Goal: Task Accomplishment & Management: Complete application form

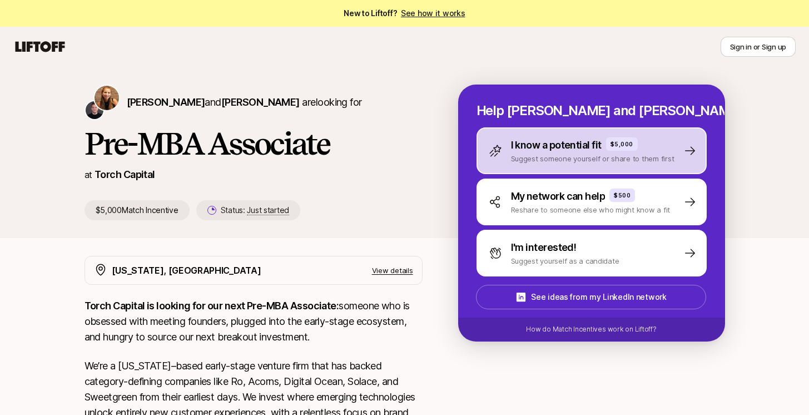
click at [562, 161] on p "Suggest someone yourself or share to them first" at bounding box center [593, 158] width 164 height 11
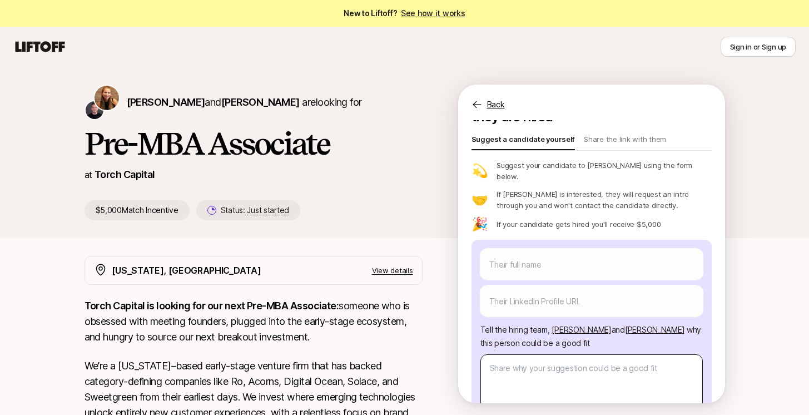
scroll to position [109, 0]
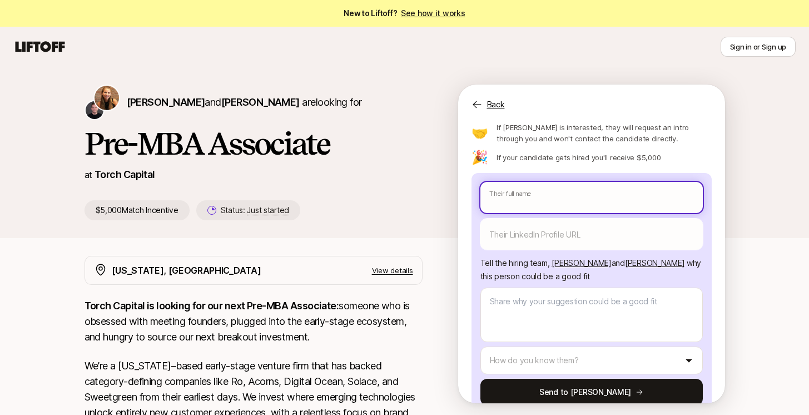
click at [517, 182] on input "text" at bounding box center [592, 197] width 222 height 31
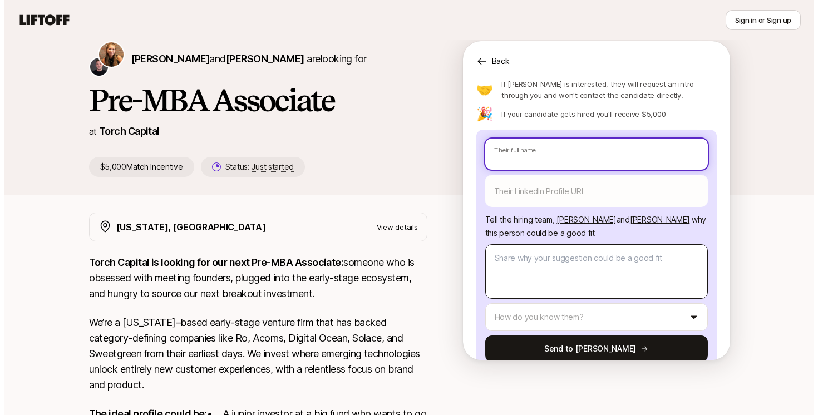
scroll to position [139, 0]
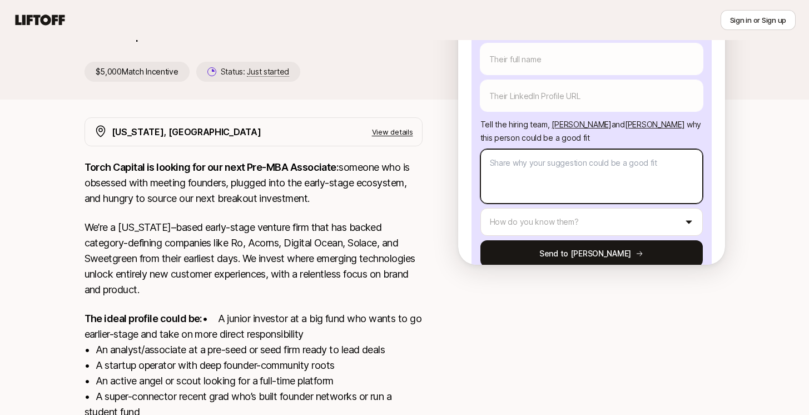
click at [561, 162] on textarea at bounding box center [592, 176] width 222 height 55
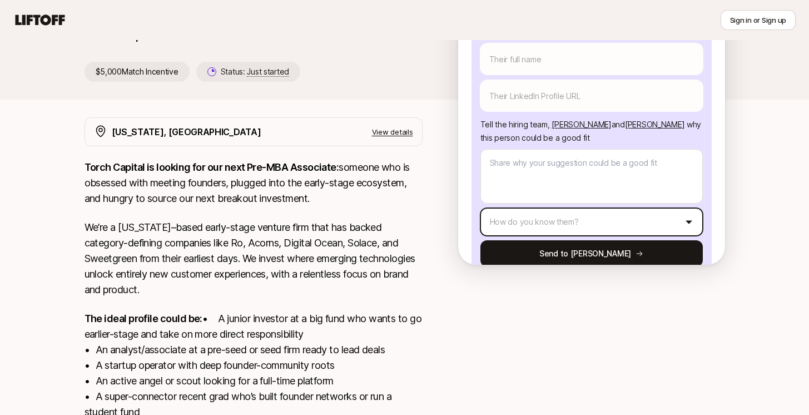
click at [569, 201] on html "New to Liftoff? See how it works Sign in or Sign up Sign in or Sign up [PERSON_…" at bounding box center [404, 68] width 809 height 415
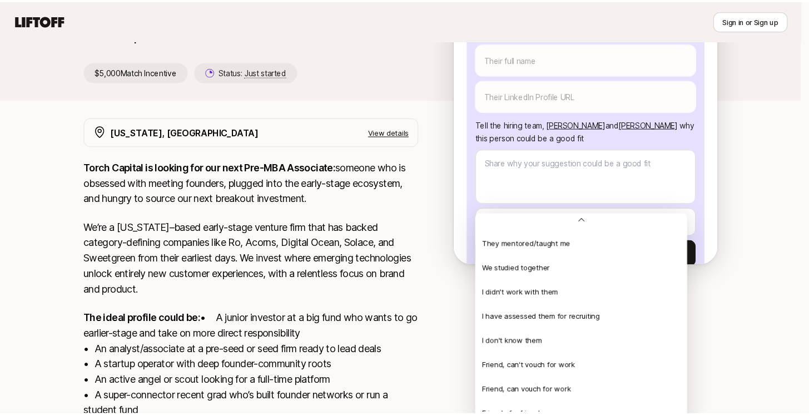
scroll to position [240, 0]
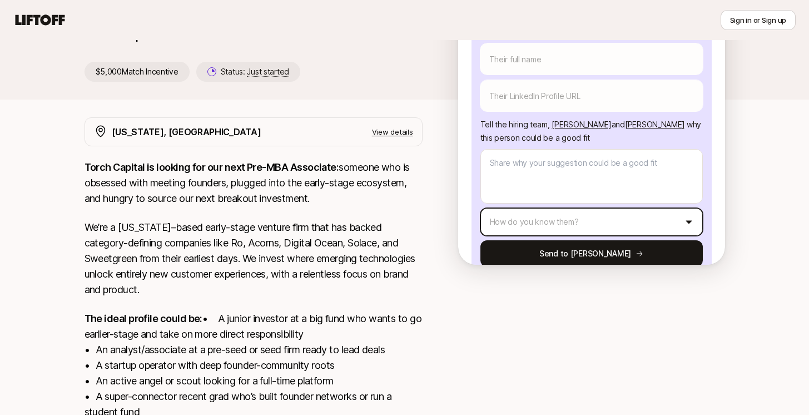
click at [425, 274] on html "New to Liftoff? See how it works Sign in or Sign up Sign in or Sign up [PERSON_…" at bounding box center [404, 68] width 809 height 415
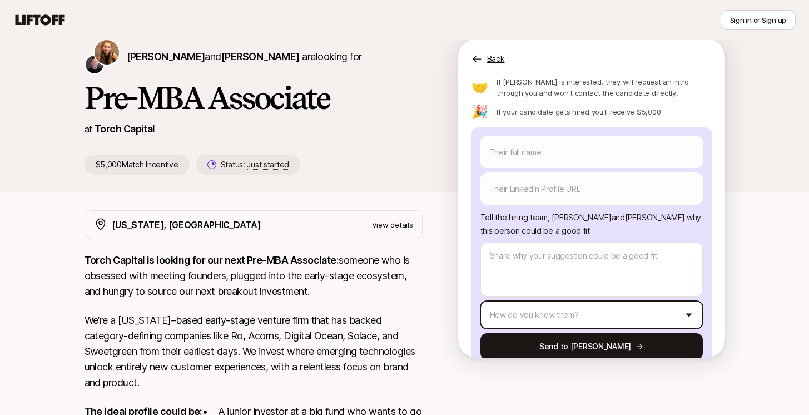
scroll to position [42, 0]
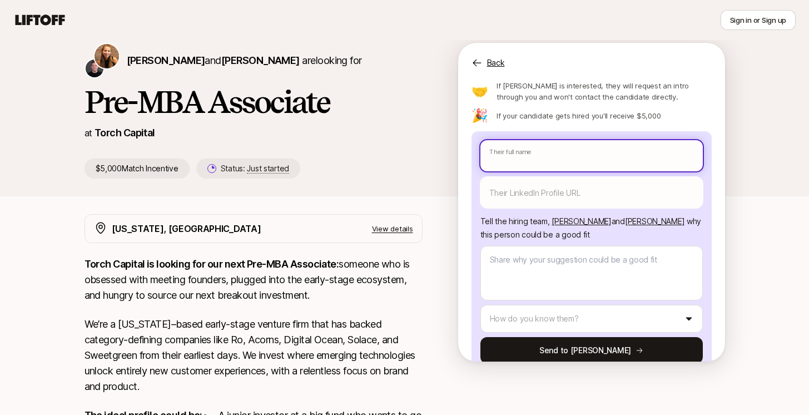
click at [531, 140] on input "text" at bounding box center [592, 155] width 222 height 31
type textarea "x"
type input "D"
type textarea "x"
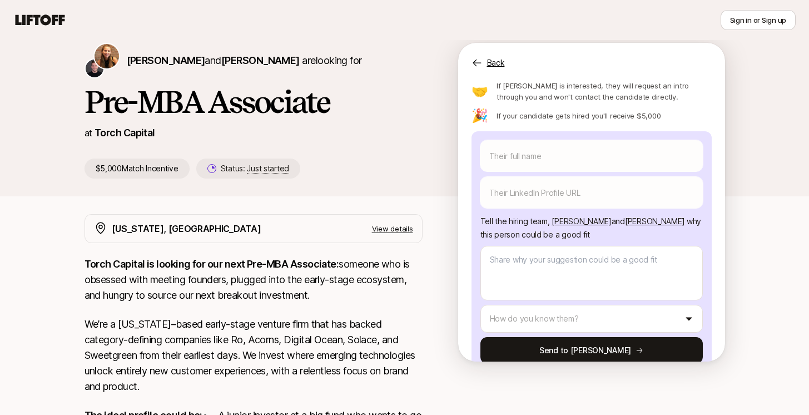
click at [60, 23] on icon at bounding box center [41, 19] width 50 height 11
click at [29, 13] on icon at bounding box center [39, 20] width 53 height 16
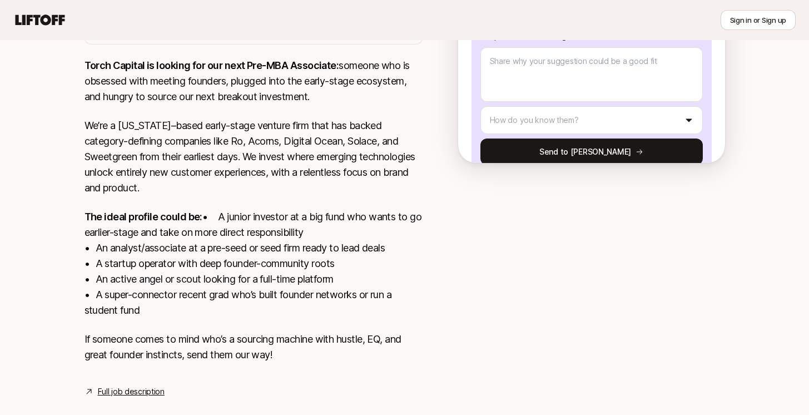
scroll to position [275, 0]
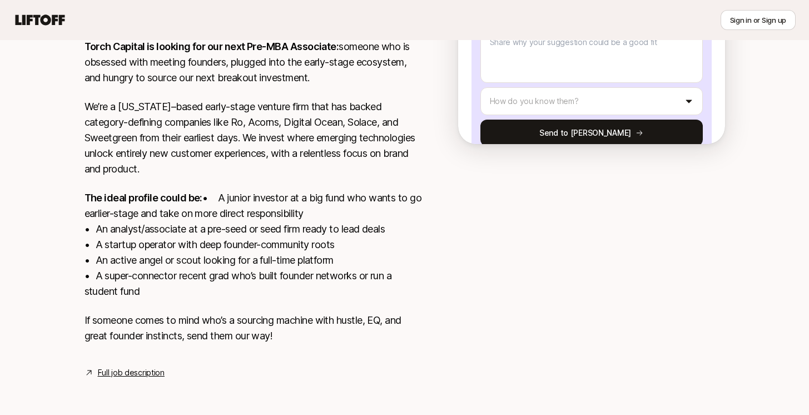
click at [139, 374] on link "Full job description" at bounding box center [131, 372] width 67 height 13
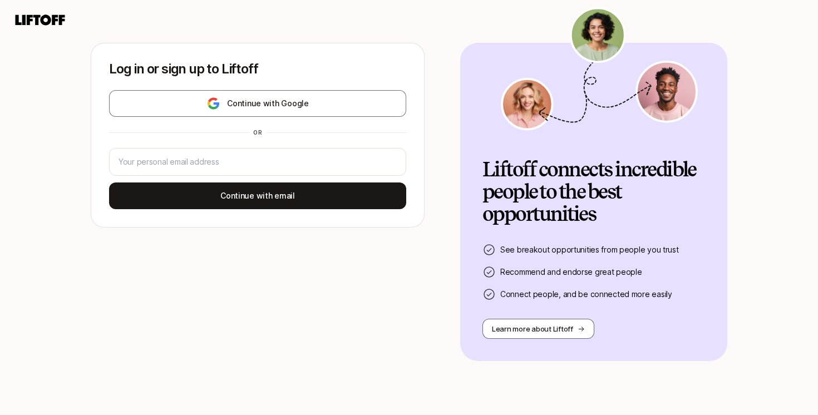
click at [309, 88] on div "Log in or sign up to Liftoff Continue with Google or Continue with email" at bounding box center [257, 135] width 333 height 184
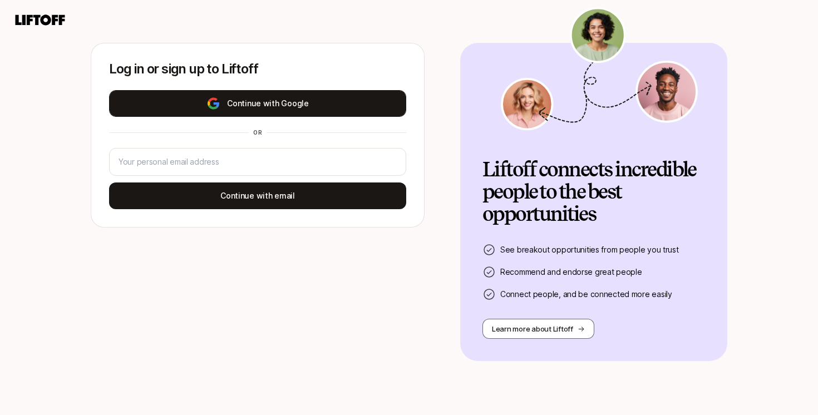
click at [309, 93] on button "Continue with Google" at bounding box center [257, 103] width 297 height 27
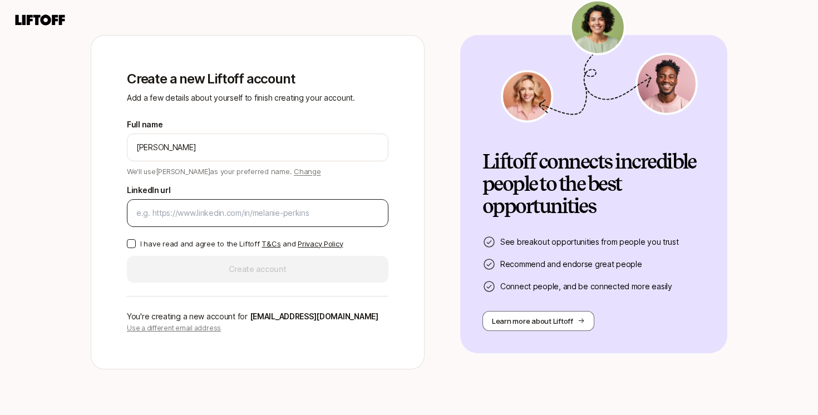
click at [259, 209] on input "LinkedIn url" at bounding box center [257, 212] width 243 height 13
paste input "https://www.linkedin.com/in/divmanglani/"
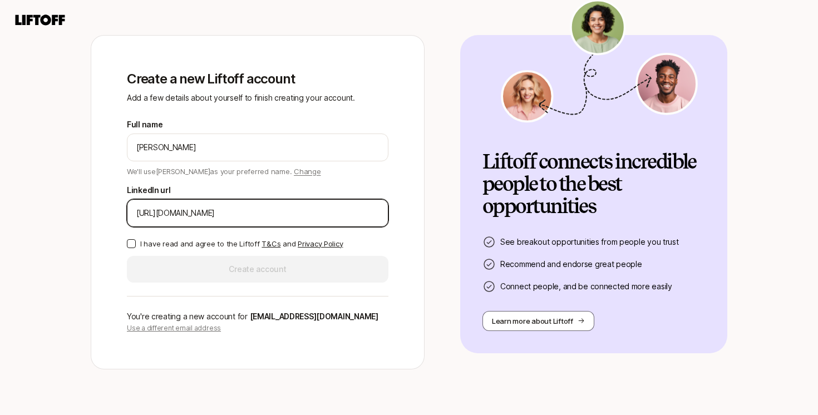
type input "https://www.linkedin.com/in/divmanglani/"
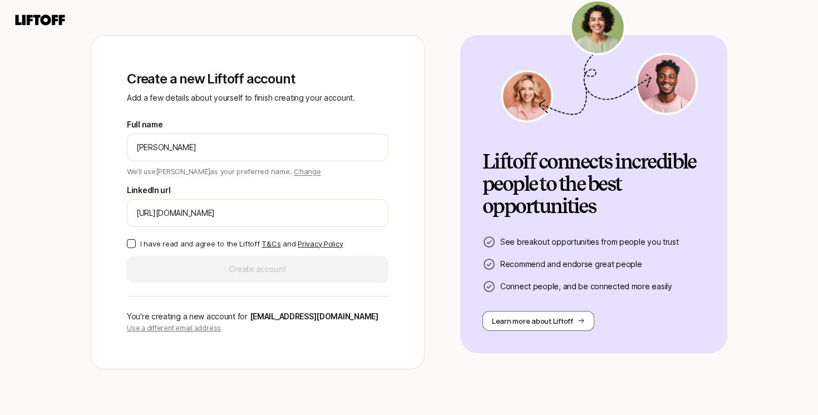
click at [211, 248] on p "I have read and agree to the Liftoff T&Cs and Privacy Policy" at bounding box center [241, 243] width 202 height 11
click at [136, 248] on button "I have read and agree to the Liftoff T&Cs and Privacy Policy" at bounding box center [131, 243] width 9 height 9
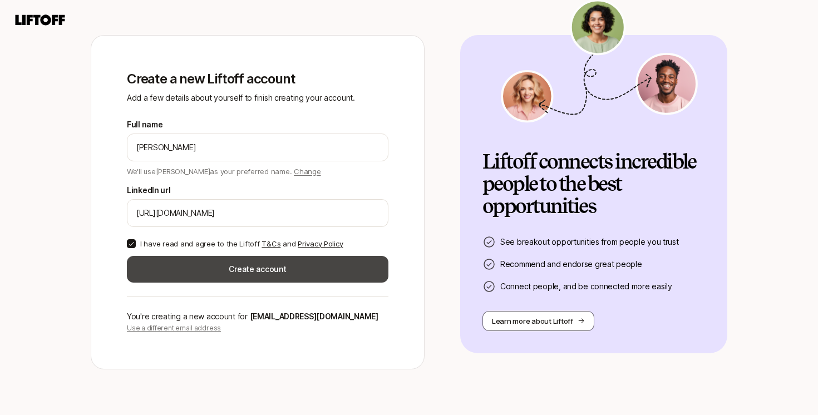
click at [225, 270] on button "Create account" at bounding box center [257, 269] width 261 height 27
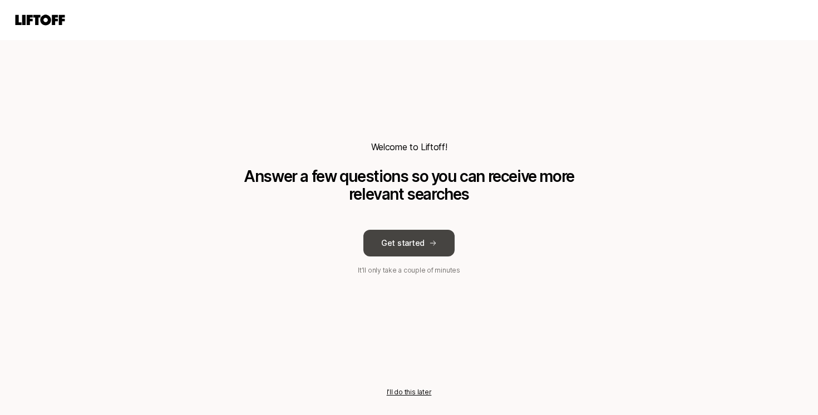
click at [419, 249] on button "Get started" at bounding box center [408, 243] width 91 height 27
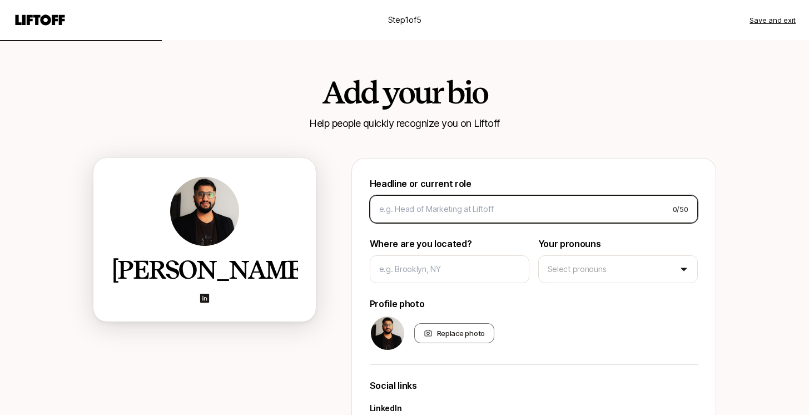
click at [428, 214] on input at bounding box center [521, 208] width 285 height 13
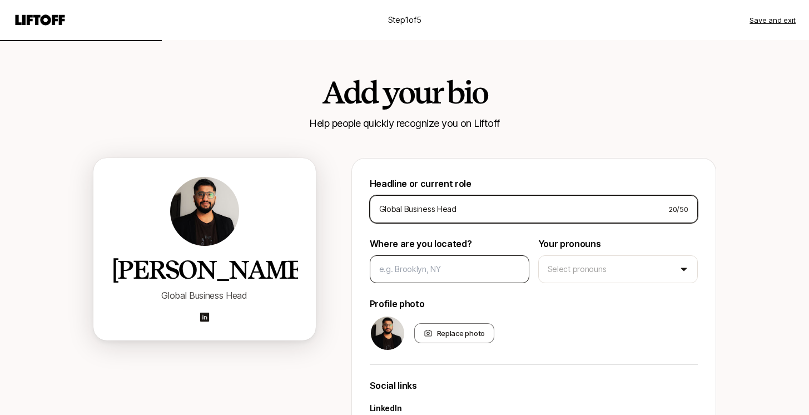
type input "Global Business Head"
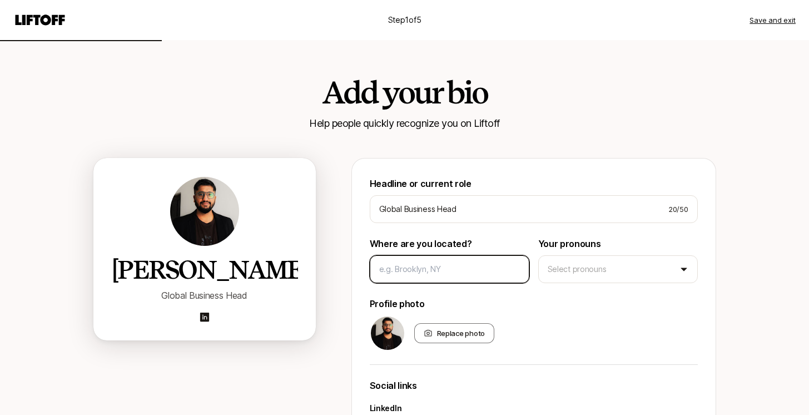
click at [421, 263] on input at bounding box center [449, 269] width 141 height 13
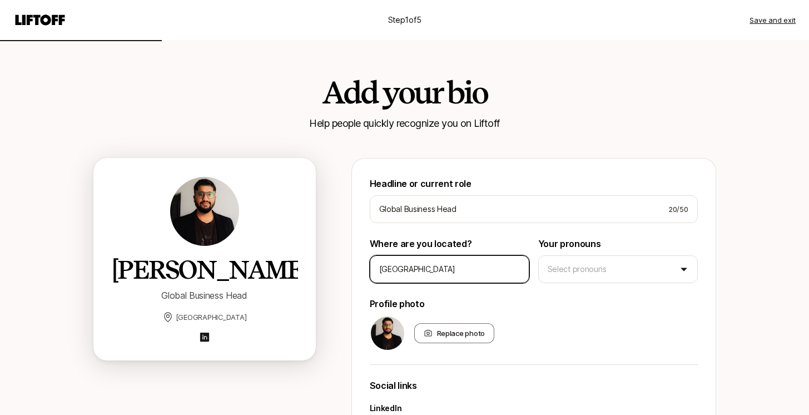
drag, startPoint x: 496, startPoint y: 273, endPoint x: 352, endPoint y: 266, distance: 144.2
click at [352, 266] on div "Headline or current role Global Business Head 20 / 50 Where are you located? In…" at bounding box center [534, 335] width 365 height 354
type input "India"
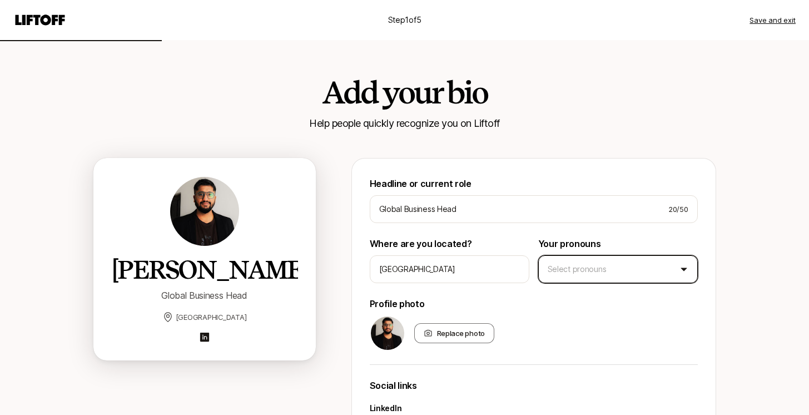
click at [588, 279] on html "Step 1 of 5 Save and exit Add your bio Help people quickly recognize you on Lif…" at bounding box center [404, 207] width 809 height 415
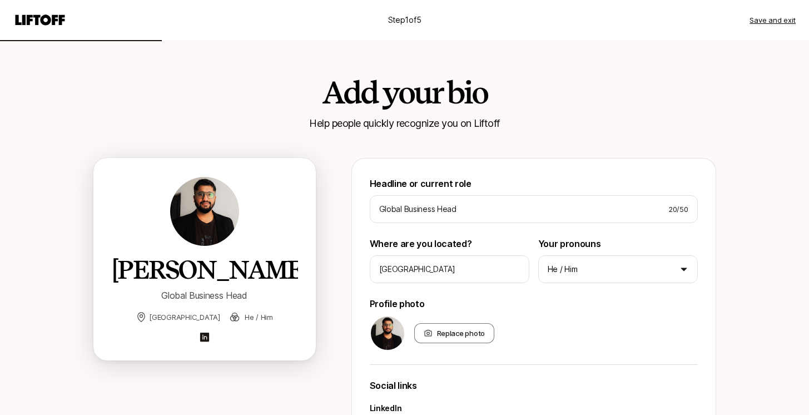
click at [538, 329] on div "Replace photo" at bounding box center [534, 333] width 328 height 36
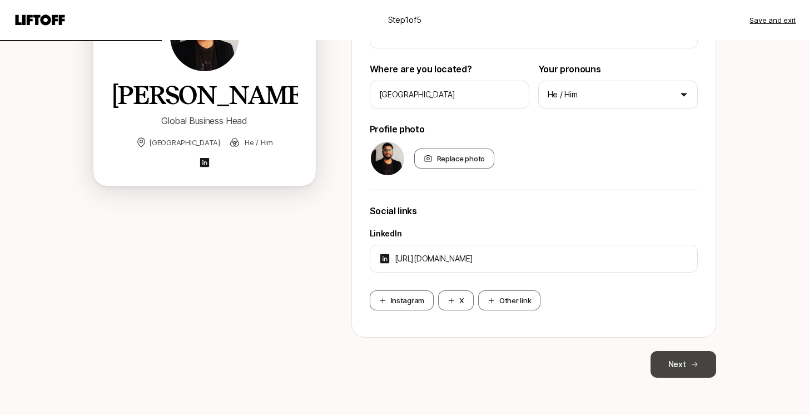
click at [665, 370] on button "Next" at bounding box center [684, 364] width 66 height 27
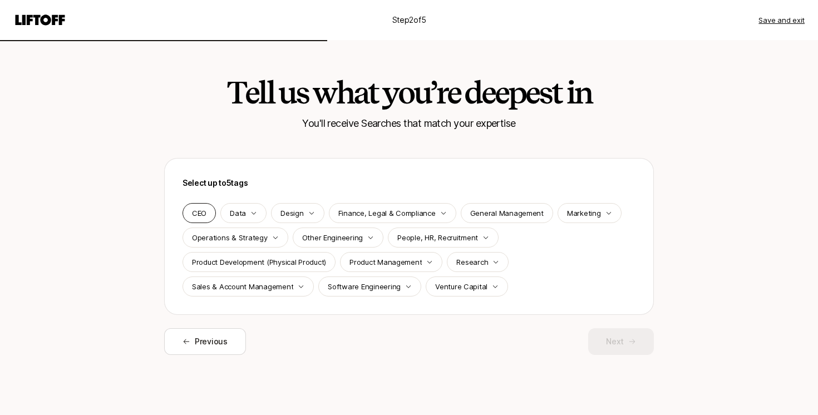
click at [211, 218] on div "CEO" at bounding box center [198, 213] width 33 height 20
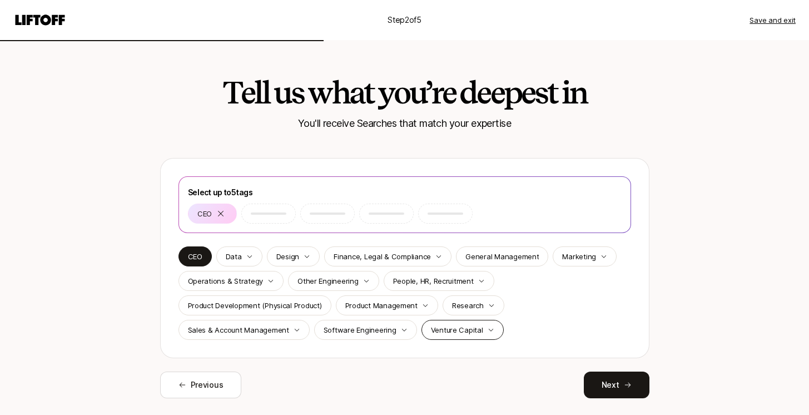
click at [469, 331] on p "Venture Capital" at bounding box center [457, 329] width 52 height 11
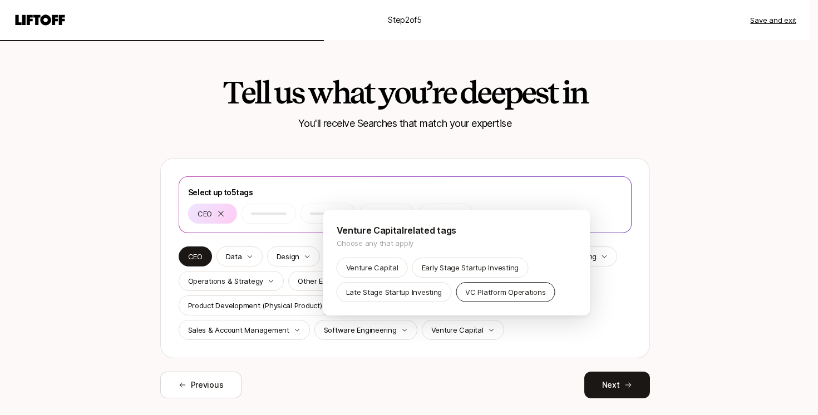
click at [486, 294] on p "VC Platform Operations" at bounding box center [505, 291] width 80 height 11
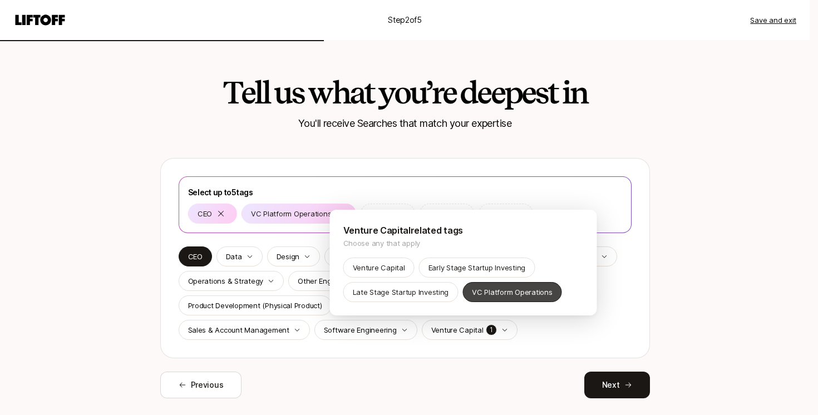
click at [486, 294] on p "VC Platform Operations" at bounding box center [512, 291] width 80 height 11
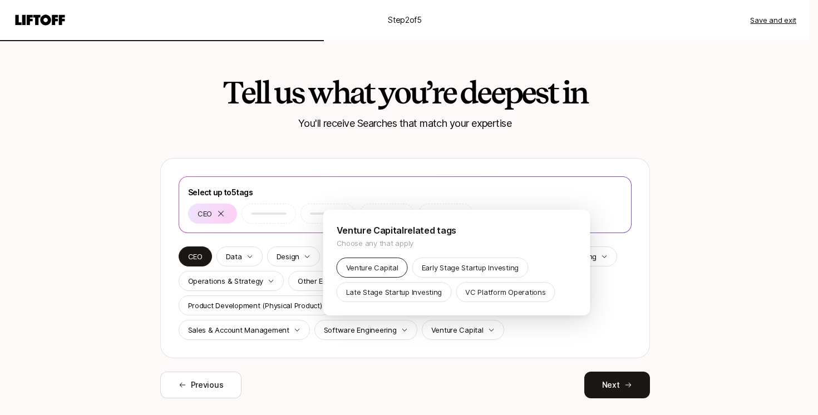
click at [384, 272] on p "Venture Capital" at bounding box center [372, 267] width 52 height 11
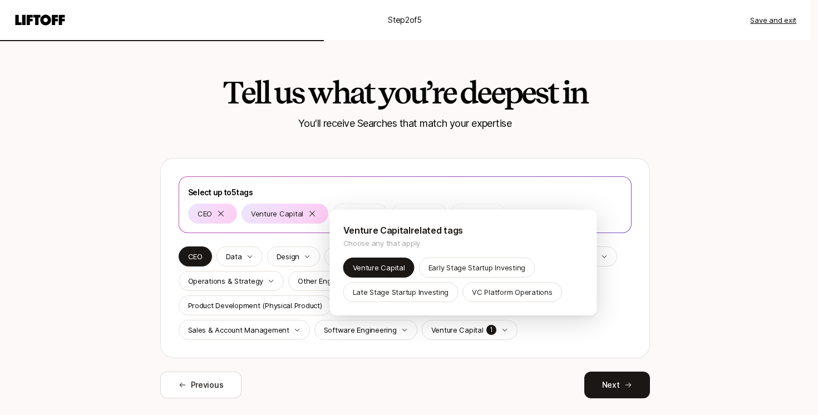
click at [584, 318] on html "Step 2 of 5 Save and exit Tell us what you’re deepest in You'll receive Searche…" at bounding box center [409, 207] width 818 height 415
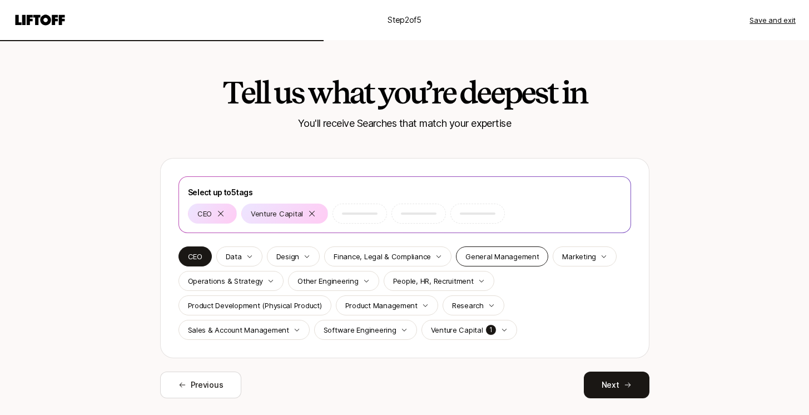
click at [515, 261] on p "General Management" at bounding box center [502, 256] width 73 height 11
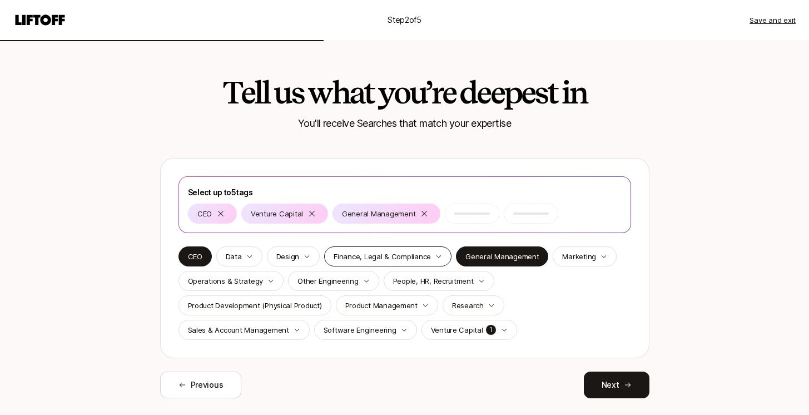
click at [437, 258] on icon "button" at bounding box center [439, 256] width 7 height 7
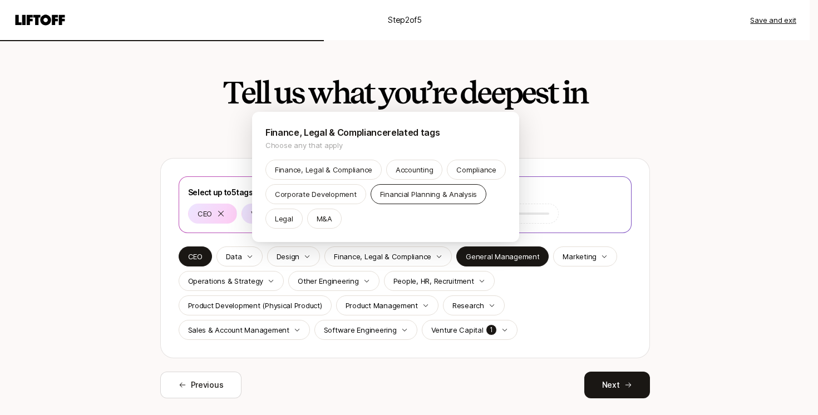
click at [380, 200] on p "Financial Planning & Analysis" at bounding box center [428, 194] width 97 height 11
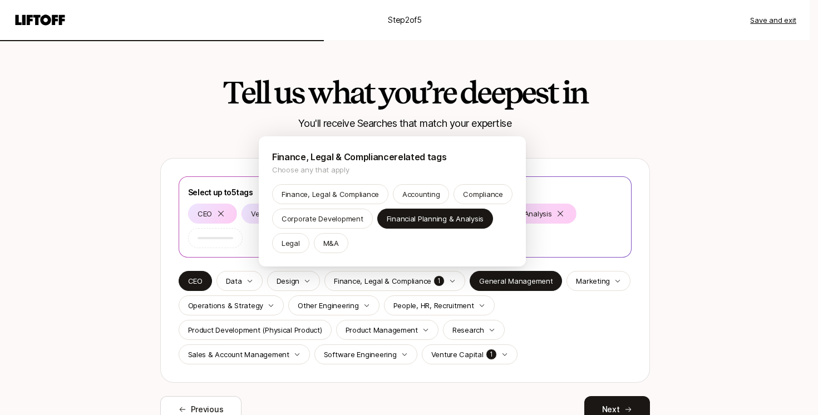
click at [542, 322] on html "Step 2 of 5 Save and exit Tell us what you’re deepest in You'll receive Searche…" at bounding box center [409, 207] width 818 height 415
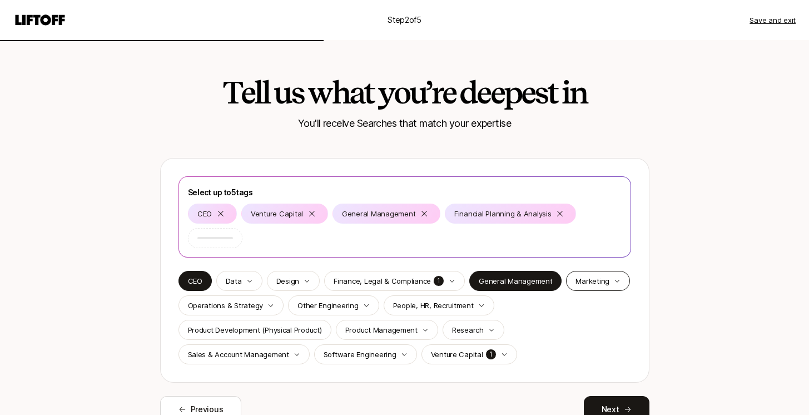
click at [591, 284] on p "Marketing" at bounding box center [593, 280] width 34 height 11
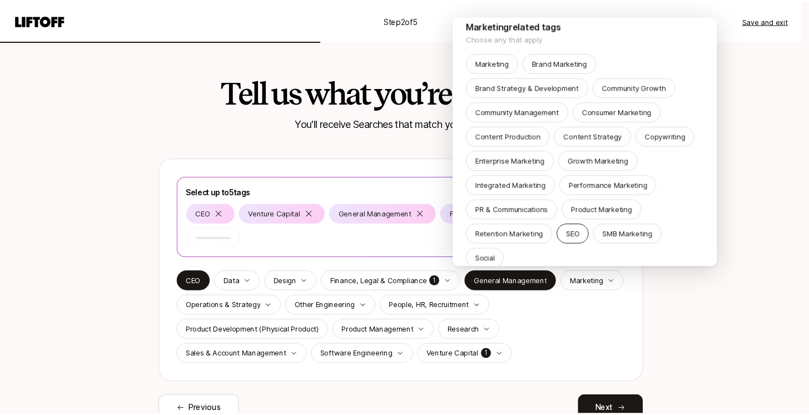
scroll to position [26, 0]
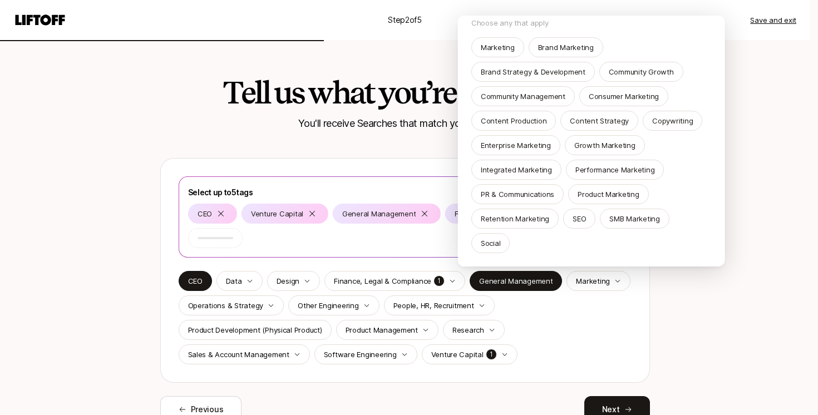
click at [586, 303] on html "Step 2 of 5 Save and exit Tell us what you’re deepest in You'll receive Searche…" at bounding box center [409, 207] width 818 height 415
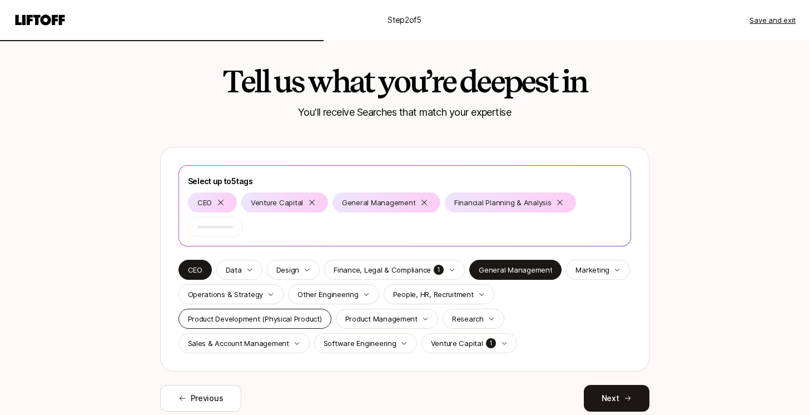
scroll to position [28, 0]
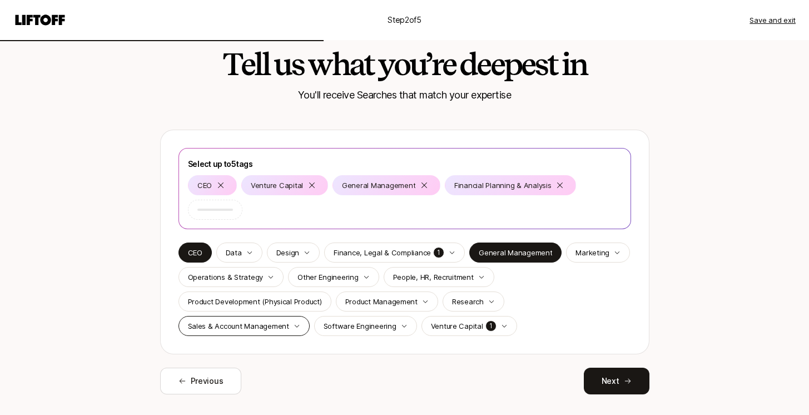
click at [274, 328] on p "Sales & Account Management" at bounding box center [238, 325] width 101 height 11
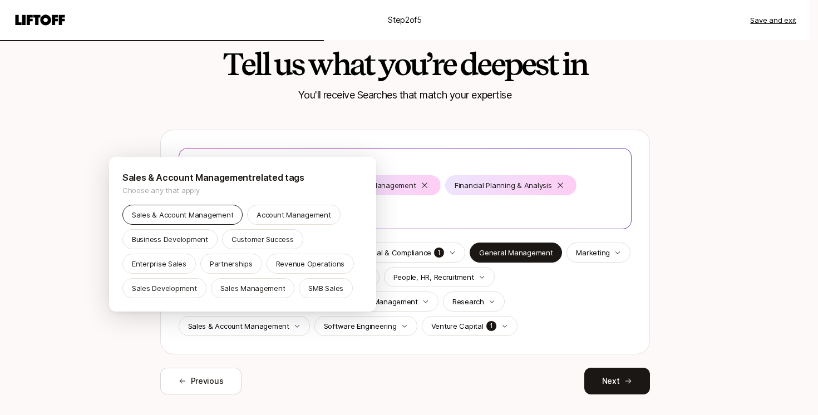
click at [192, 212] on p "Sales & Account Management" at bounding box center [182, 214] width 101 height 11
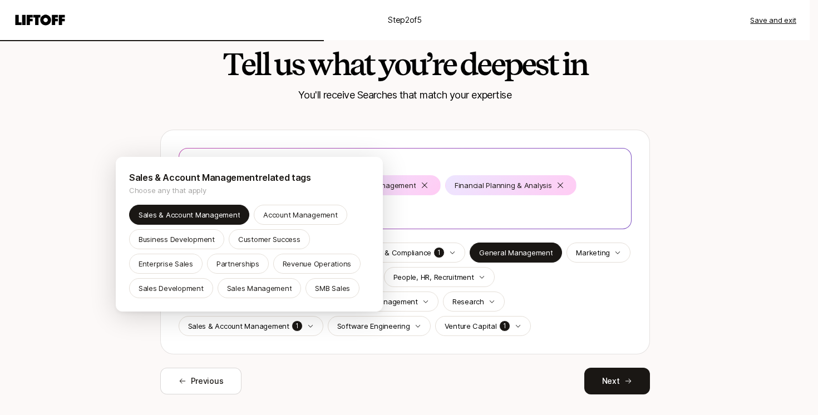
click at [395, 347] on html "Step 2 of 5 Save and exit Tell us what you’re deepest in You'll receive Searche…" at bounding box center [409, 179] width 818 height 415
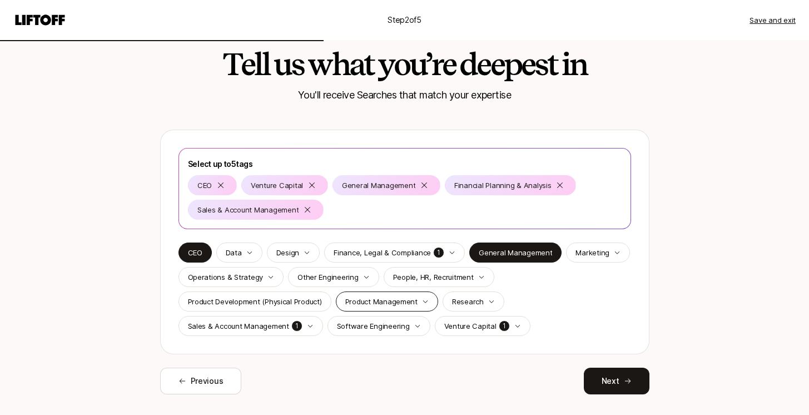
click at [394, 304] on p "Product Management" at bounding box center [381, 301] width 72 height 11
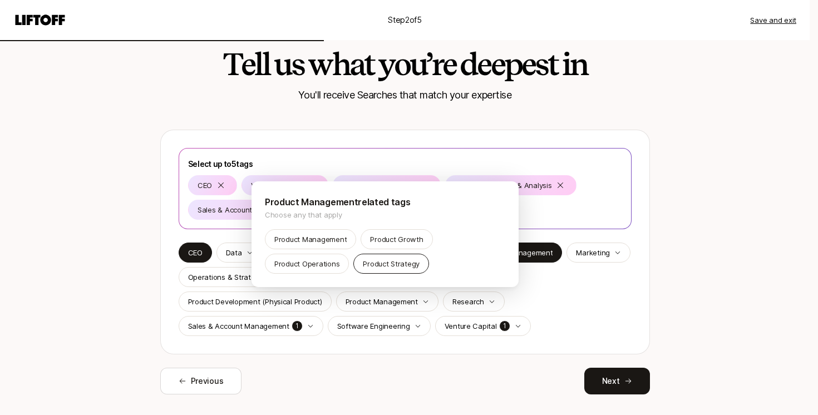
click at [383, 266] on p "Product Strategy" at bounding box center [391, 263] width 57 height 11
click at [673, 259] on html "Step 2 of 5 Save and exit Tell us what you’re deepest in You'll receive Searche…" at bounding box center [409, 179] width 818 height 415
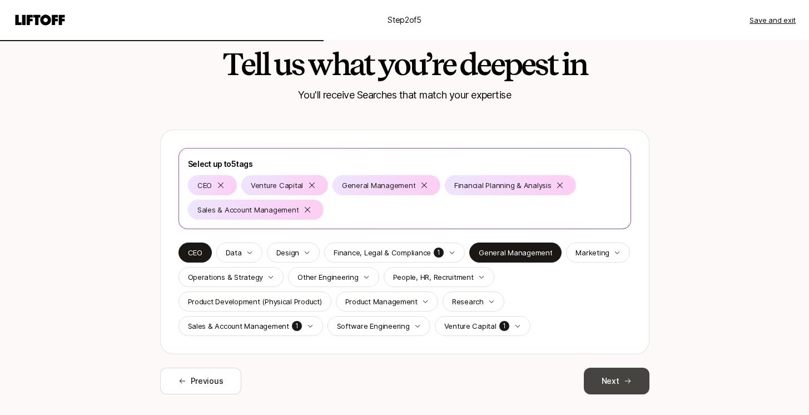
click at [620, 384] on button "Next" at bounding box center [617, 381] width 66 height 27
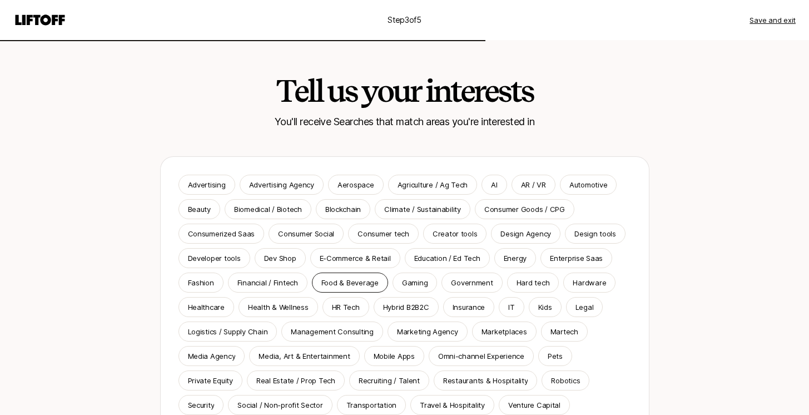
scroll to position [4, 0]
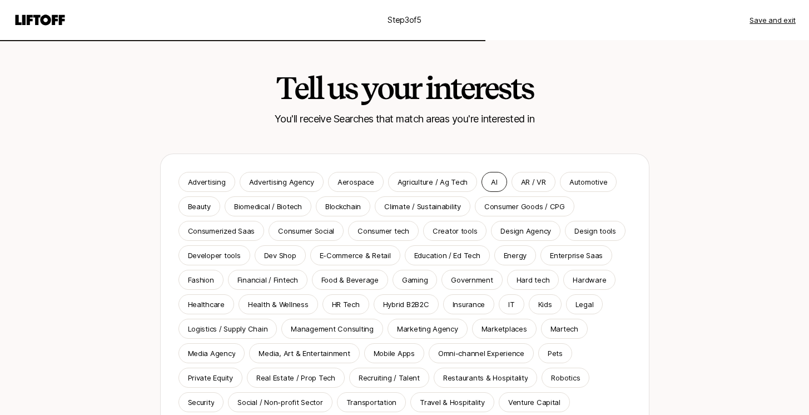
click at [492, 184] on p "AI" at bounding box center [494, 181] width 6 height 11
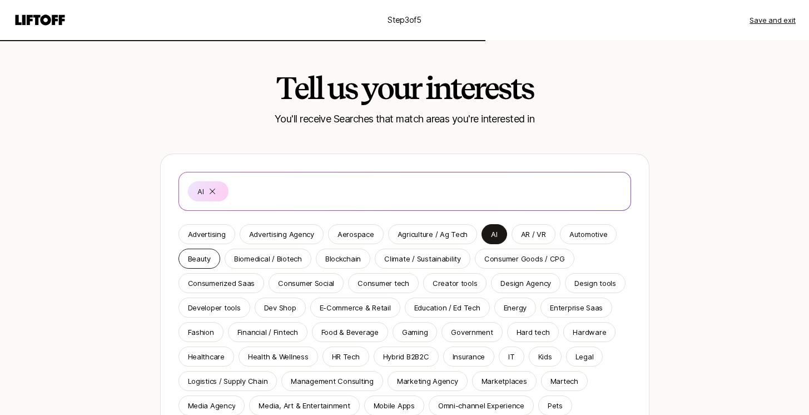
click at [196, 265] on div "Beauty" at bounding box center [200, 259] width 42 height 20
click at [515, 260] on p "Consumer Goods / CPG" at bounding box center [524, 258] width 81 height 11
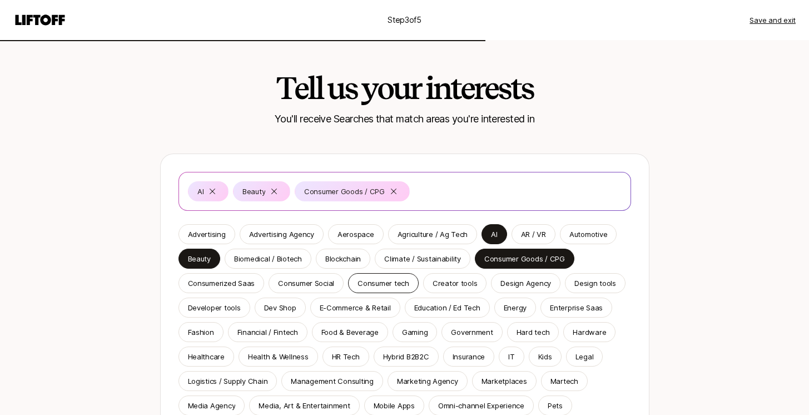
click at [388, 288] on p "Consumer tech" at bounding box center [384, 283] width 52 height 11
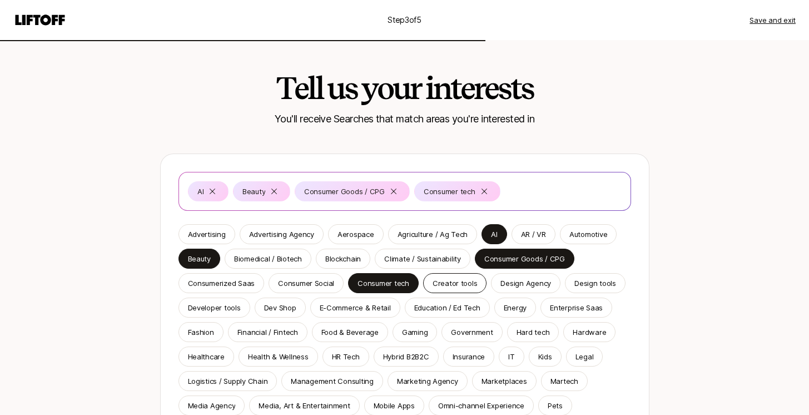
click at [447, 285] on p "Creator tools" at bounding box center [455, 283] width 45 height 11
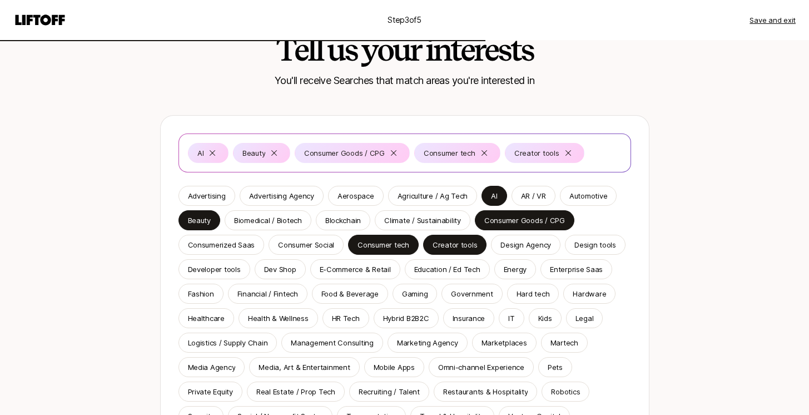
scroll to position [70, 0]
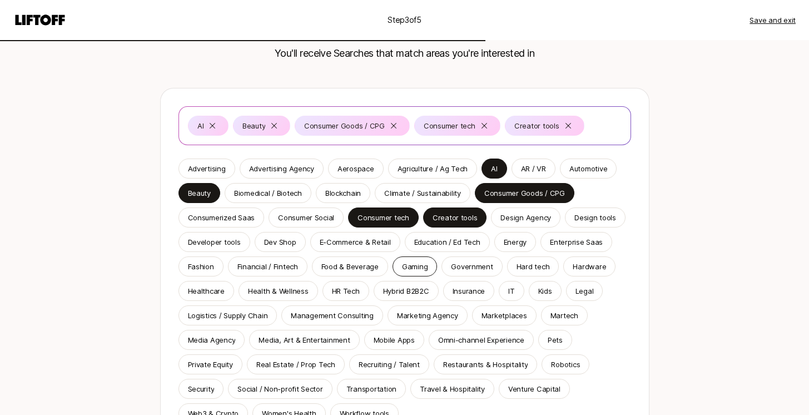
click at [408, 270] on p "Gaming" at bounding box center [415, 266] width 26 height 11
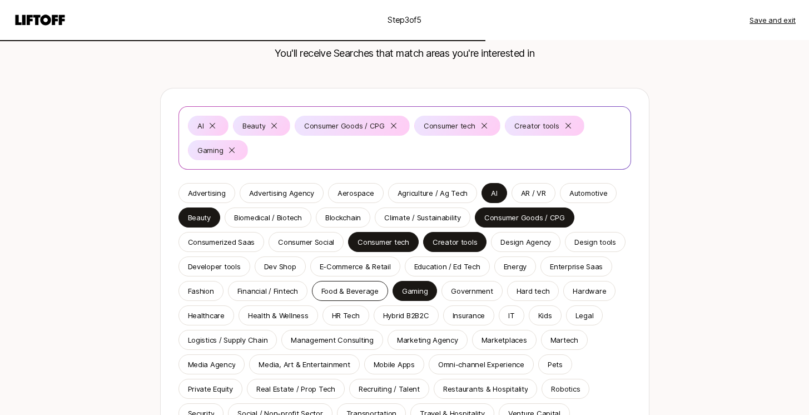
click at [354, 293] on p "Food & Beverage" at bounding box center [350, 290] width 57 height 11
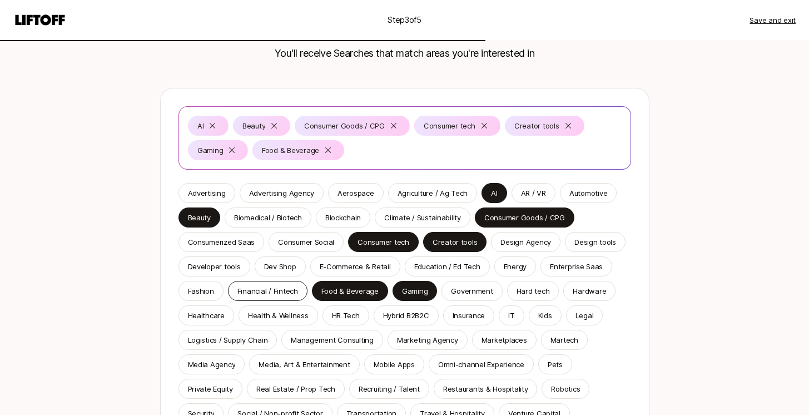
click at [266, 284] on div "Financial / Fintech" at bounding box center [268, 291] width 80 height 20
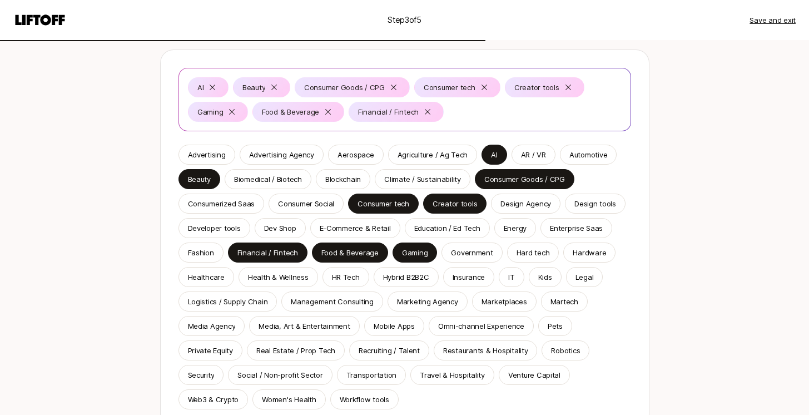
scroll to position [109, 0]
click at [268, 284] on div "Health & Wellness" at bounding box center [279, 276] width 80 height 20
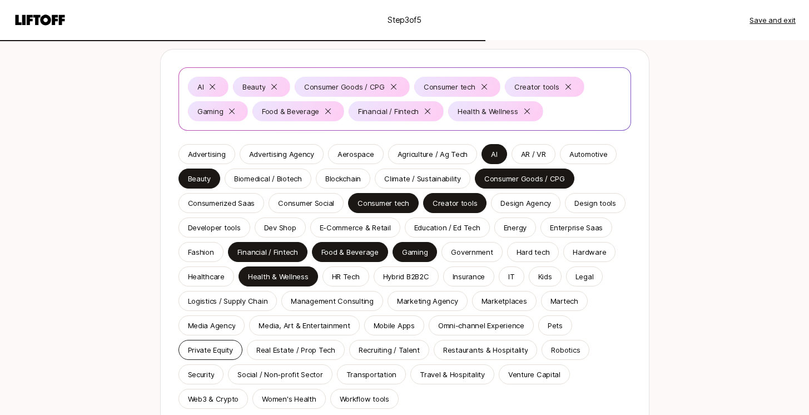
click at [206, 348] on p "Private Equity" at bounding box center [210, 349] width 45 height 11
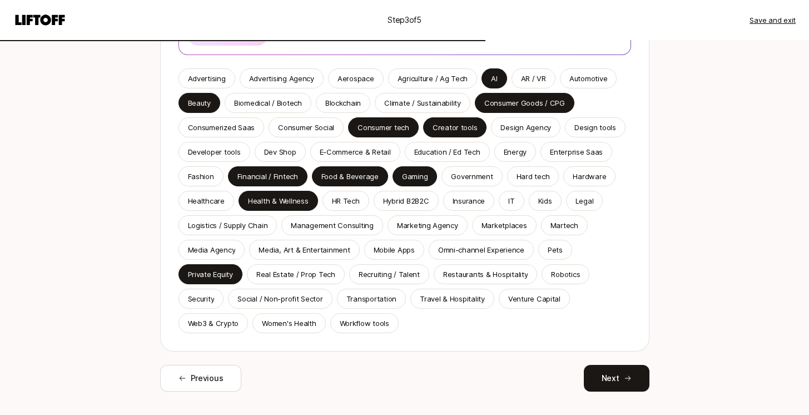
scroll to position [209, 0]
click at [508, 294] on p "Venture Capital" at bounding box center [534, 298] width 52 height 11
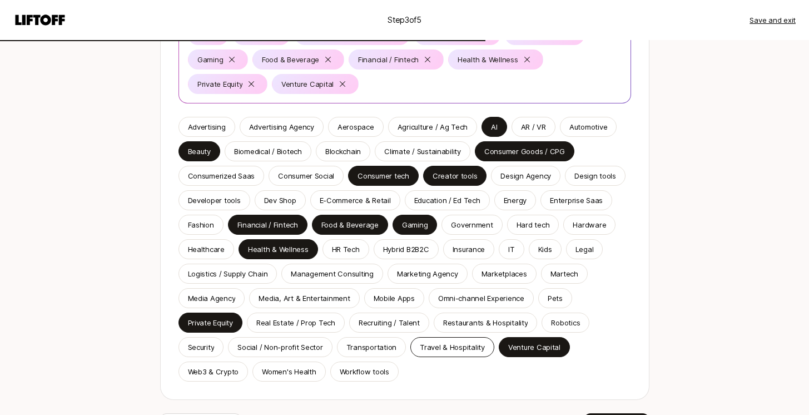
scroll to position [98, 0]
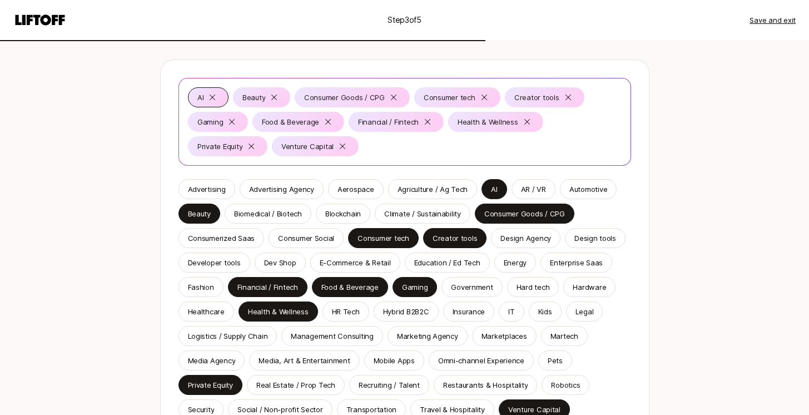
drag, startPoint x: 307, startPoint y: 145, endPoint x: 201, endPoint y: 100, distance: 115.1
click at [201, 100] on div "AI Beauty Consumer Goods / CPG Consumer tech Creator tools Gaming Food & Bevera…" at bounding box center [405, 121] width 434 height 69
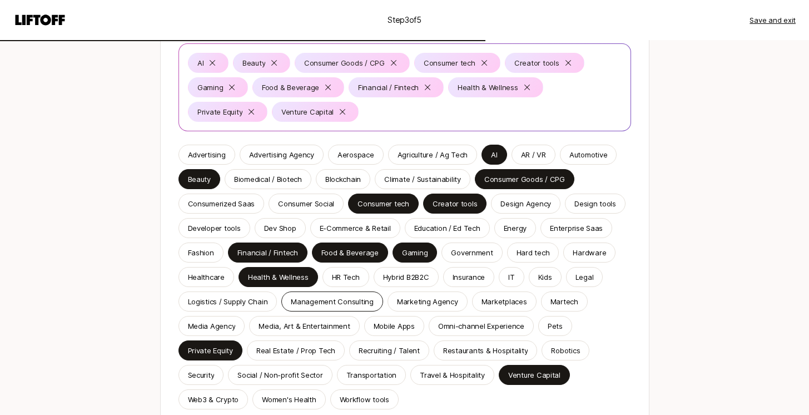
scroll to position [174, 0]
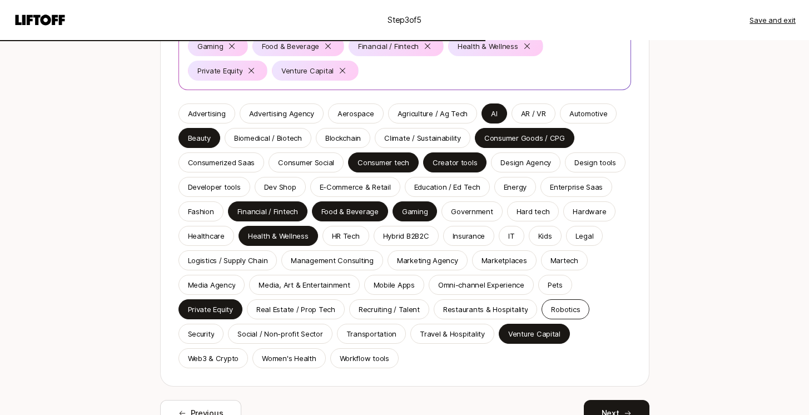
click at [551, 305] on p "Robotics" at bounding box center [565, 309] width 29 height 11
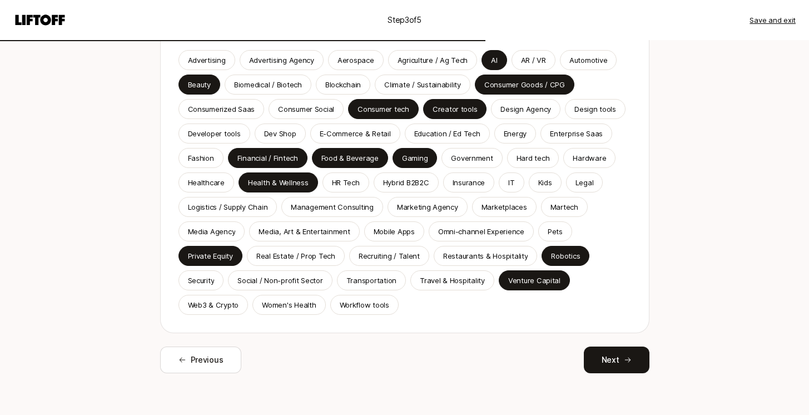
scroll to position [230, 0]
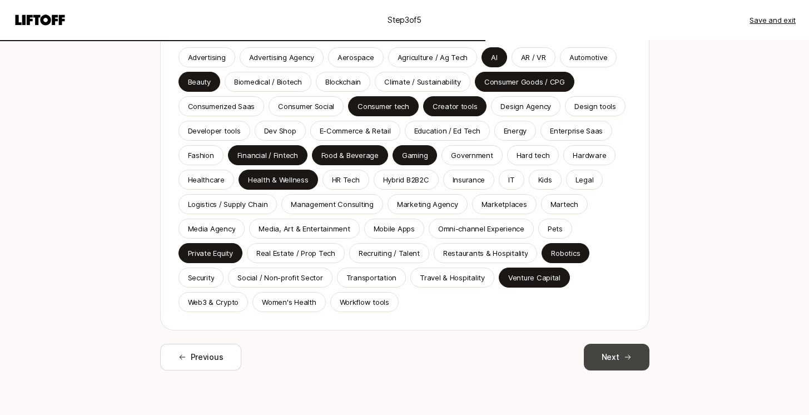
click at [619, 361] on button "Next" at bounding box center [617, 357] width 66 height 27
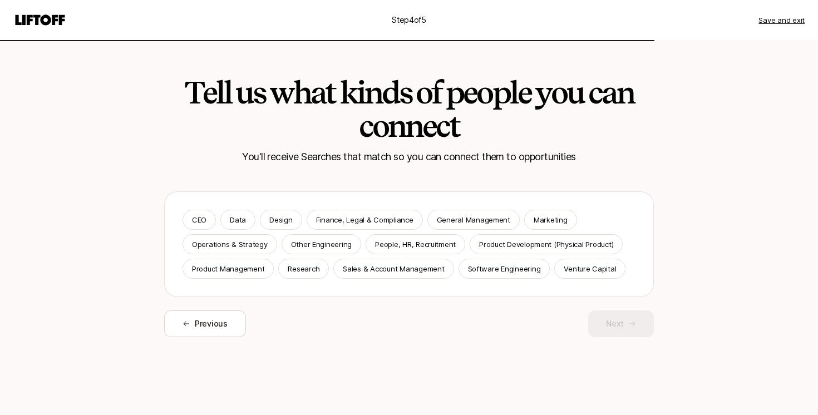
click at [623, 323] on div "Previous Next" at bounding box center [408, 323] width 489 height 27
click at [564, 268] on p "Venture Capital" at bounding box center [589, 268] width 52 height 11
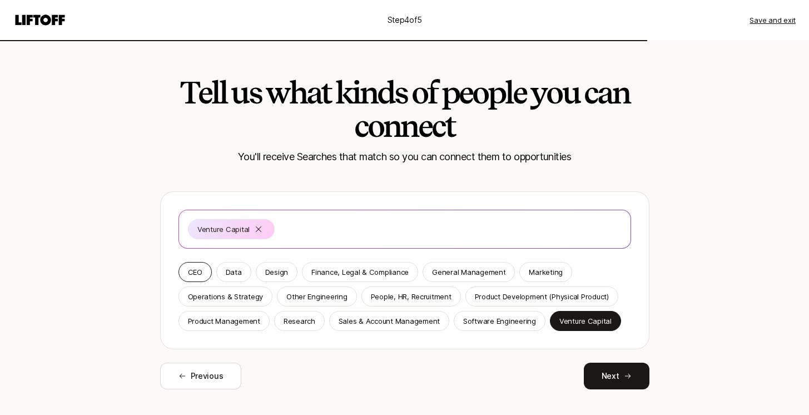
click at [201, 266] on p "CEO" at bounding box center [195, 271] width 14 height 11
click at [399, 234] on div "Venture Capital CEO" at bounding box center [405, 229] width 434 height 20
click at [610, 369] on button "Next" at bounding box center [617, 376] width 66 height 27
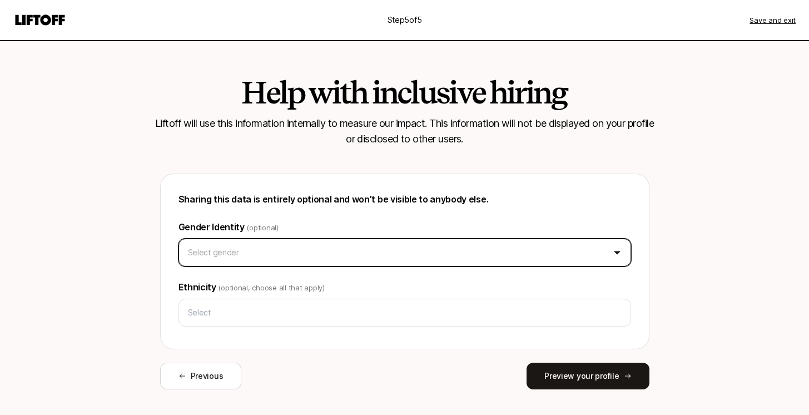
click at [325, 242] on html "Step 5 of 5 Save and exit Help with inclusive hiring Liftoff will use this info…" at bounding box center [404, 207] width 809 height 415
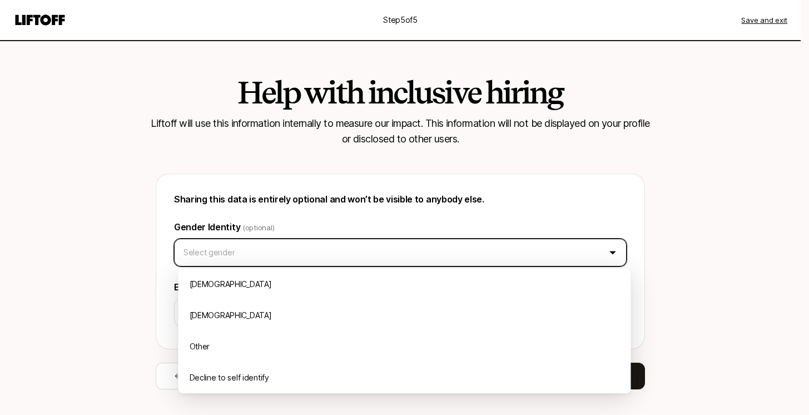
click at [320, 260] on html "Step 5 of 5 Save and exit Help with inclusive hiring Liftoff will use this info…" at bounding box center [404, 207] width 809 height 415
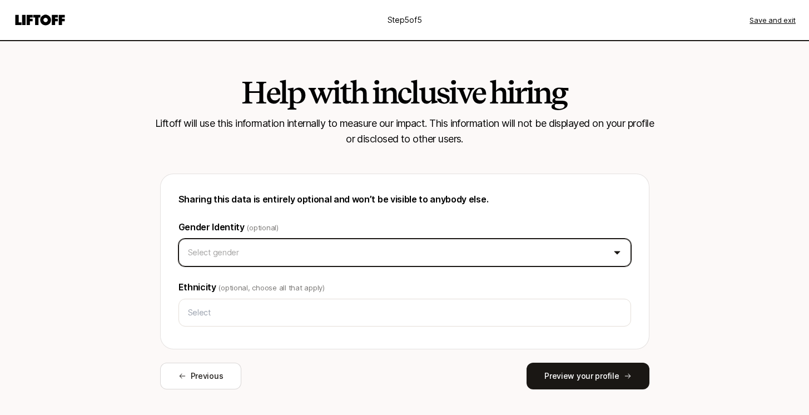
click at [323, 254] on html "Step 5 of 5 Save and exit Help with inclusive hiring Liftoff will use this info…" at bounding box center [404, 207] width 809 height 415
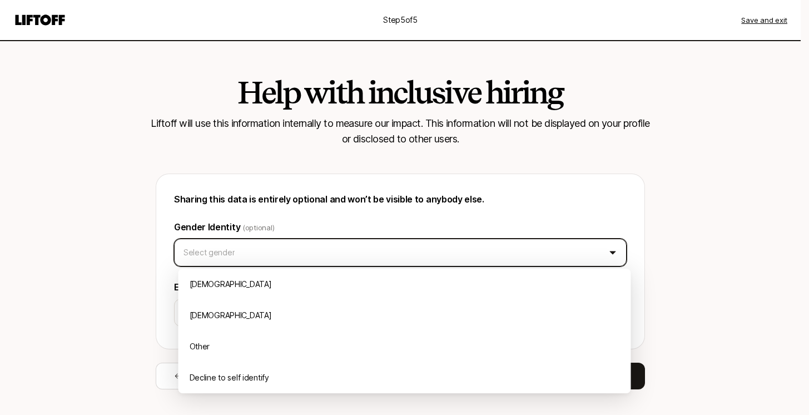
click at [326, 234] on html "Step 5 of 5 Save and exit Help with inclusive hiring Liftoff will use this info…" at bounding box center [404, 207] width 809 height 415
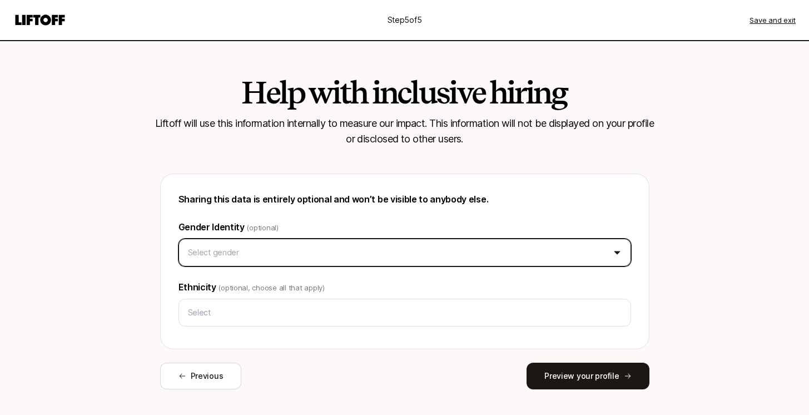
click at [327, 255] on html "Step 5 of 5 Save and exit Help with inclusive hiring Liftoff will use this info…" at bounding box center [404, 207] width 809 height 415
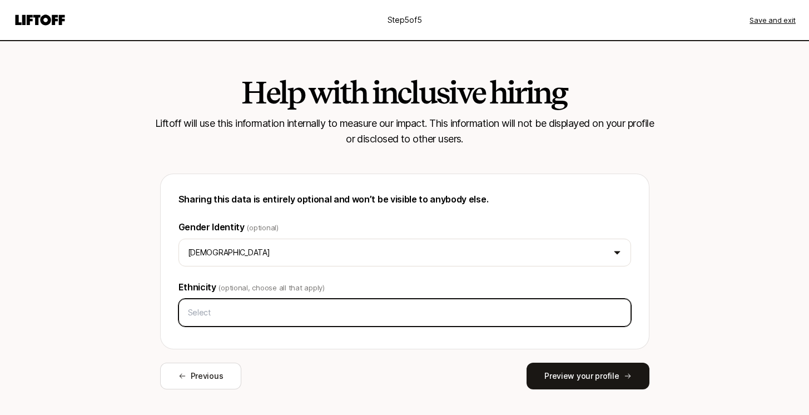
click at [295, 313] on input "text" at bounding box center [405, 313] width 443 height 20
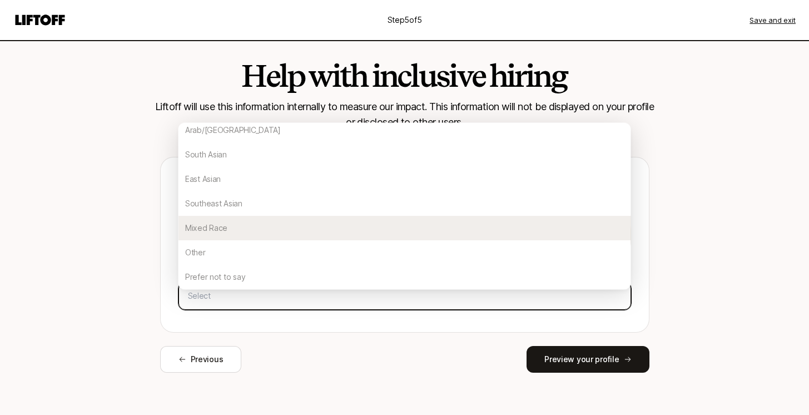
scroll to position [19, 0]
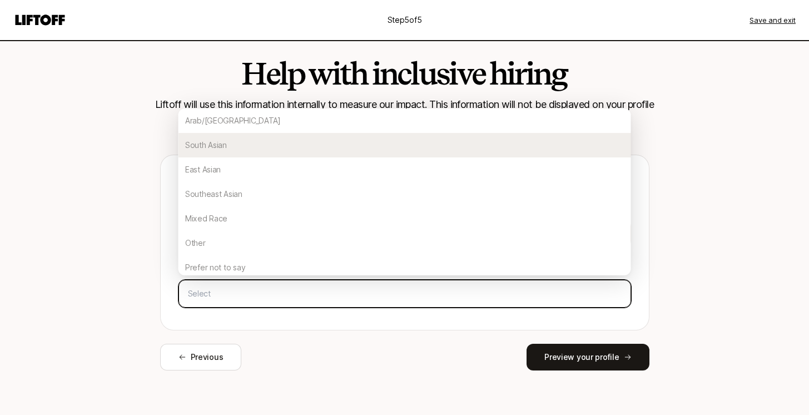
click at [268, 139] on div "South Asian" at bounding box center [405, 145] width 453 height 24
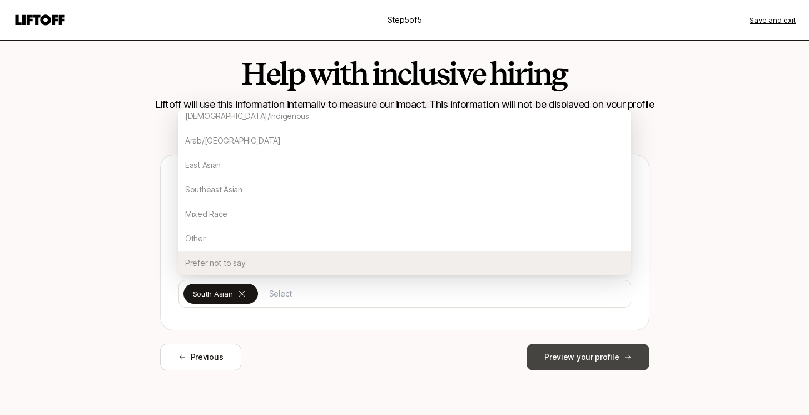
click at [601, 351] on button "Preview your profile" at bounding box center [588, 357] width 122 height 27
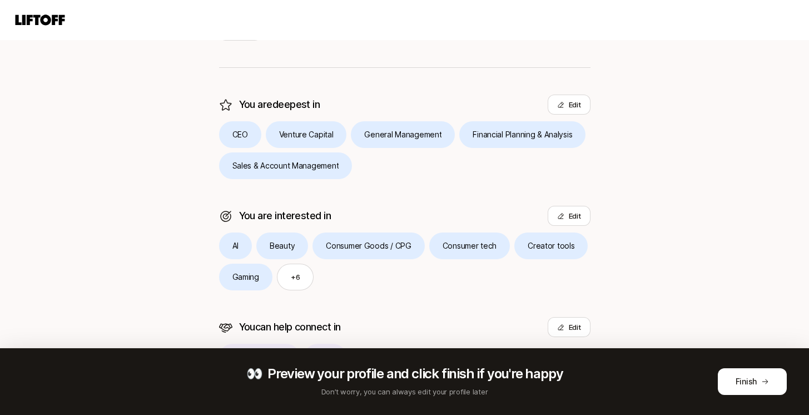
scroll to position [274, 0]
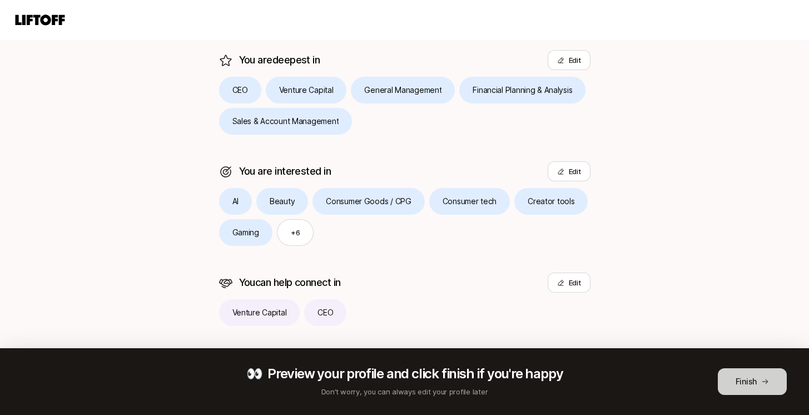
click at [759, 390] on button "Finish" at bounding box center [752, 381] width 69 height 27
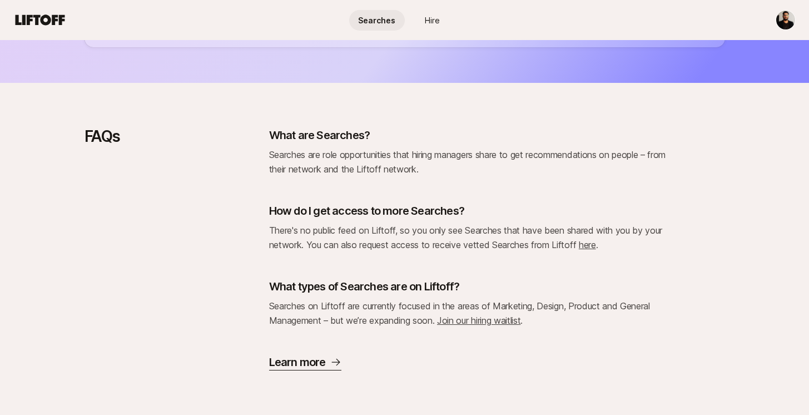
scroll to position [447, 0]
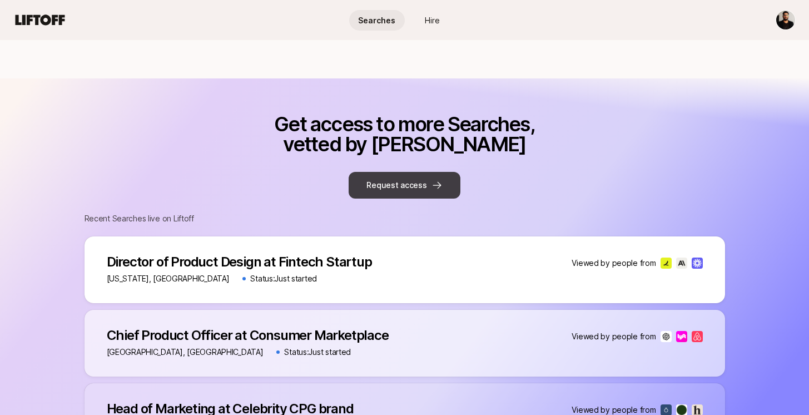
click at [414, 189] on button "Request access" at bounding box center [404, 185] width 111 height 27
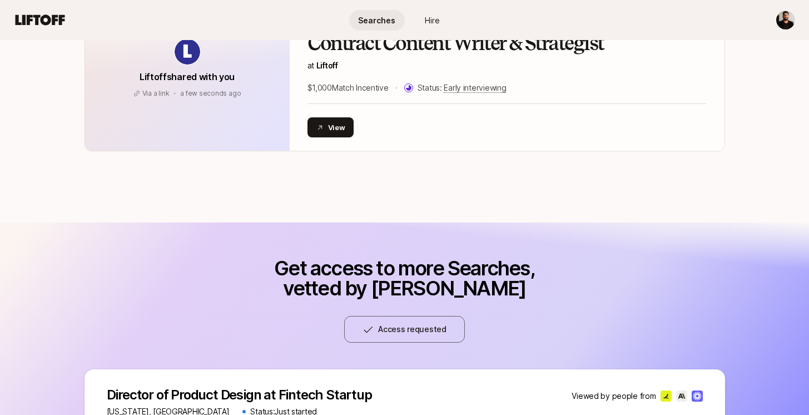
scroll to position [0, 0]
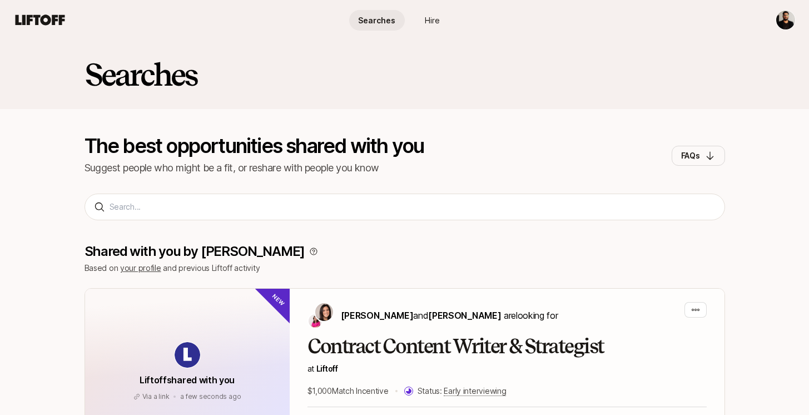
click at [424, 19] on link "Hire" at bounding box center [433, 20] width 56 height 21
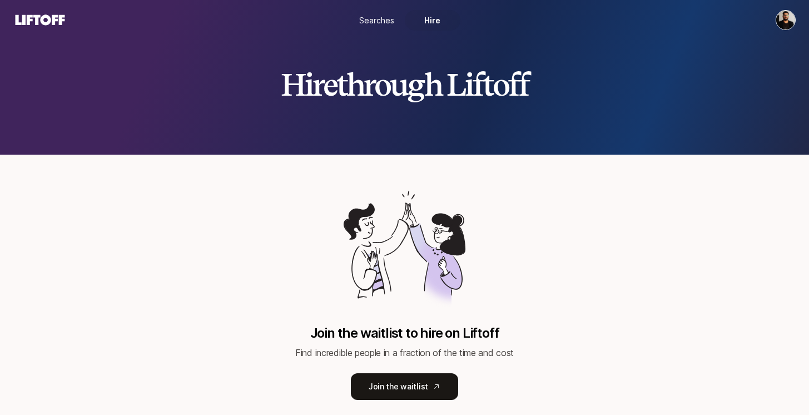
click at [390, 21] on span "Searches" at bounding box center [376, 20] width 35 height 12
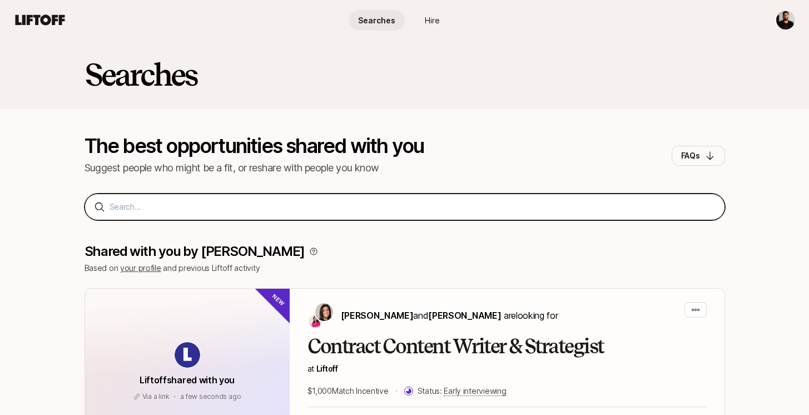
click at [205, 211] on input at bounding box center [413, 206] width 606 height 13
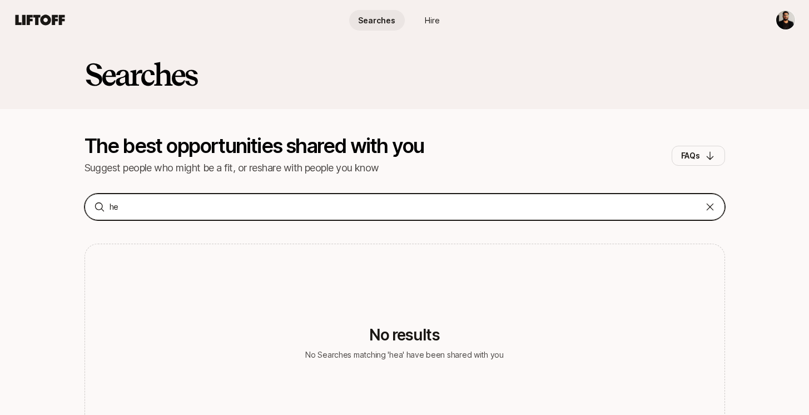
type input "h"
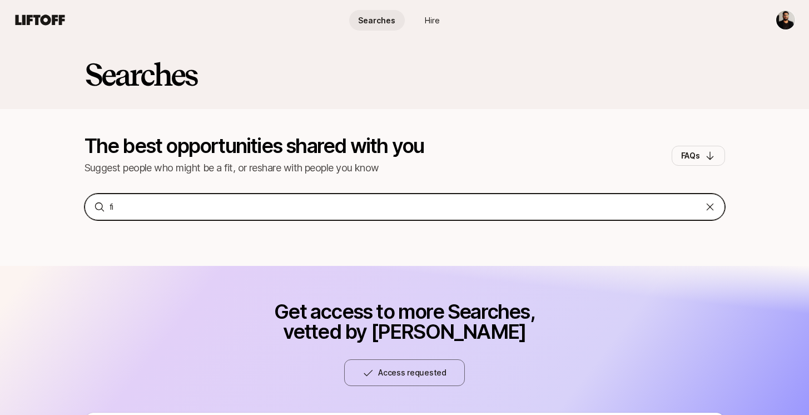
type input "f"
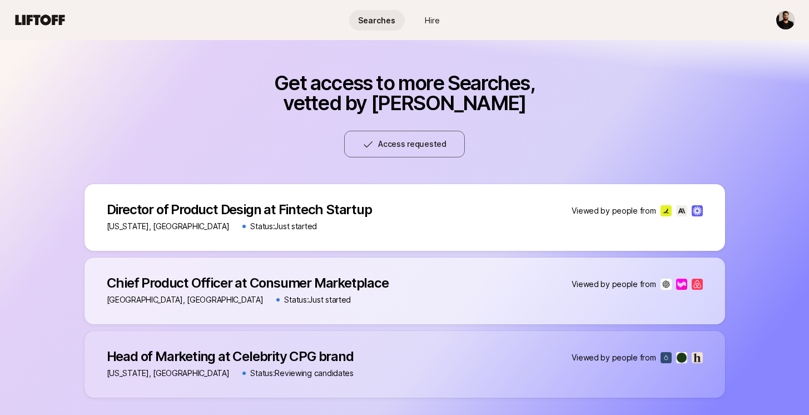
scroll to position [516, 0]
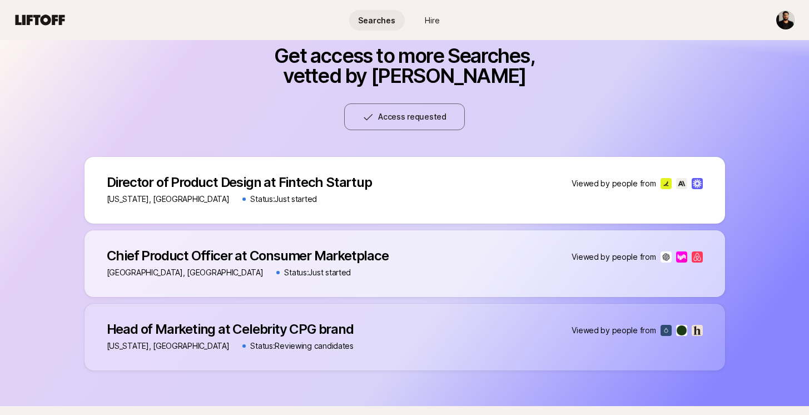
click at [122, 174] on div "Director of Product Design at Fintech Startup Director of Product Design at Fin…" at bounding box center [405, 190] width 641 height 67
click at [123, 177] on p "Director of Product Design at Fintech Startup" at bounding box center [239, 183] width 265 height 16
drag, startPoint x: 151, startPoint y: 253, endPoint x: 176, endPoint y: 248, distance: 25.5
click at [158, 251] on p "Chief Product Officer at Consumer Marketplace" at bounding box center [248, 256] width 282 height 16
click at [651, 245] on div "Chief Product Officer at Consumer Marketplace Chief Product Officer at Consumer…" at bounding box center [405, 263] width 641 height 67
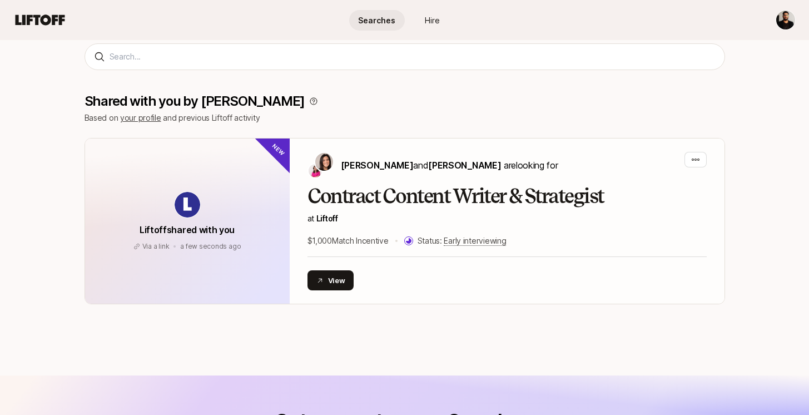
scroll to position [0, 0]
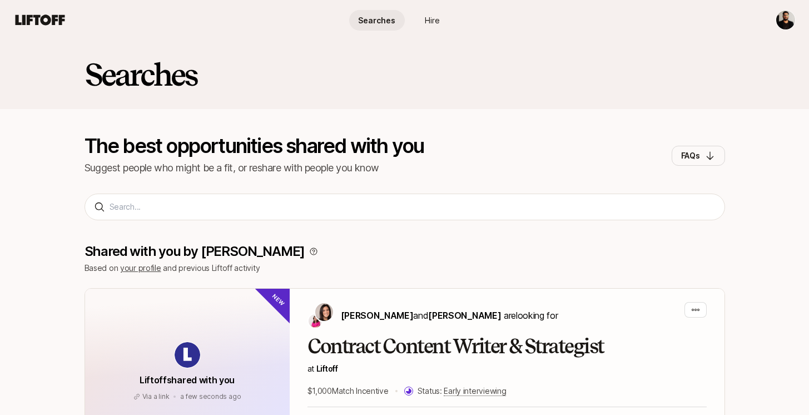
click at [196, 77] on h2 "Searches" at bounding box center [141, 74] width 113 height 33
click at [34, 18] on icon at bounding box center [39, 20] width 53 height 16
click at [782, 19] on html "Searches Hire Searches Hire Searches The best opportunities shared with you Sug…" at bounding box center [409, 207] width 818 height 415
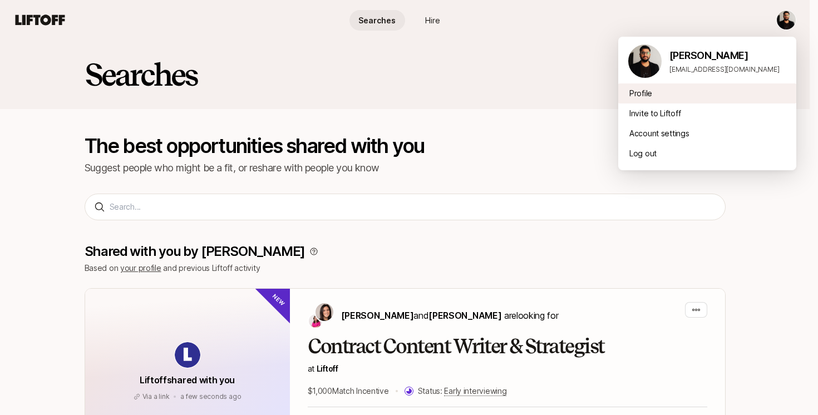
click at [644, 97] on div "Profile" at bounding box center [707, 93] width 178 height 20
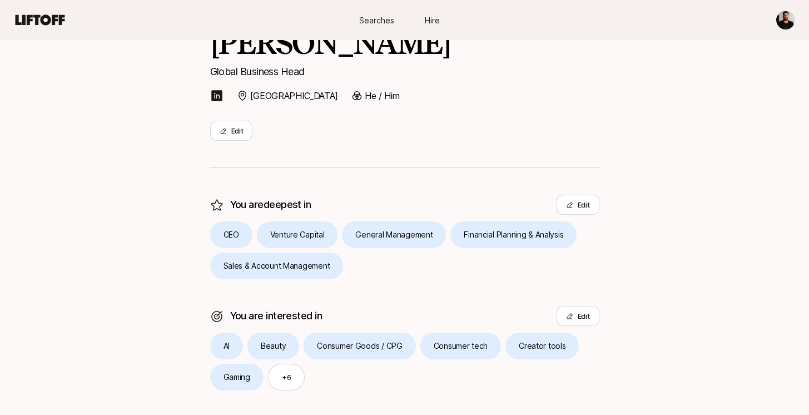
scroll to position [130, 0]
click at [365, 16] on span "Searches" at bounding box center [376, 20] width 35 height 12
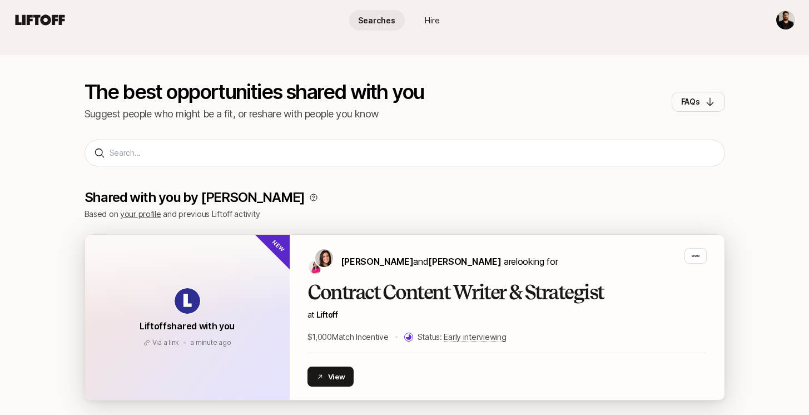
scroll to position [97, 0]
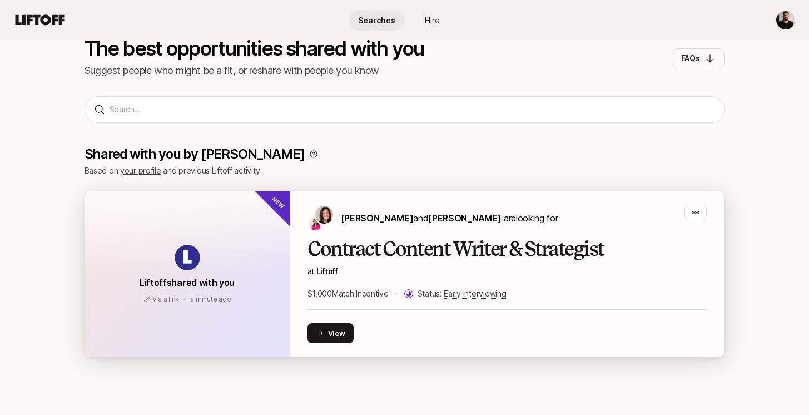
click at [324, 239] on h2 "Contract Content Writer & Strategist" at bounding box center [507, 249] width 399 height 22
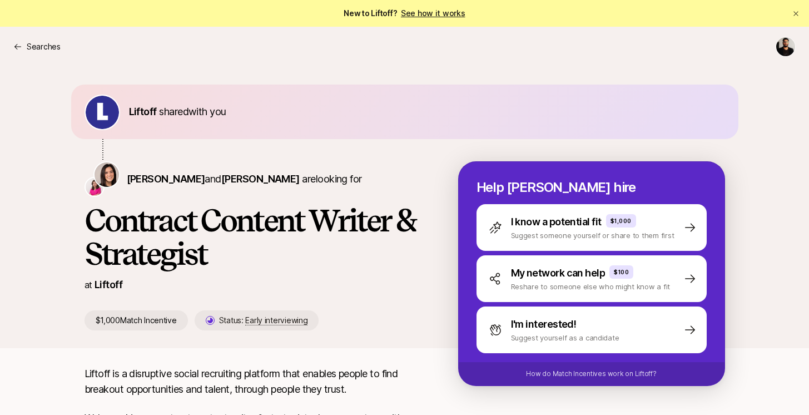
click at [107, 175] on img at bounding box center [107, 174] width 24 height 24
click at [246, 179] on span "Emma Frane" at bounding box center [260, 179] width 78 height 12
